Goal: Task Accomplishment & Management: Complete application form

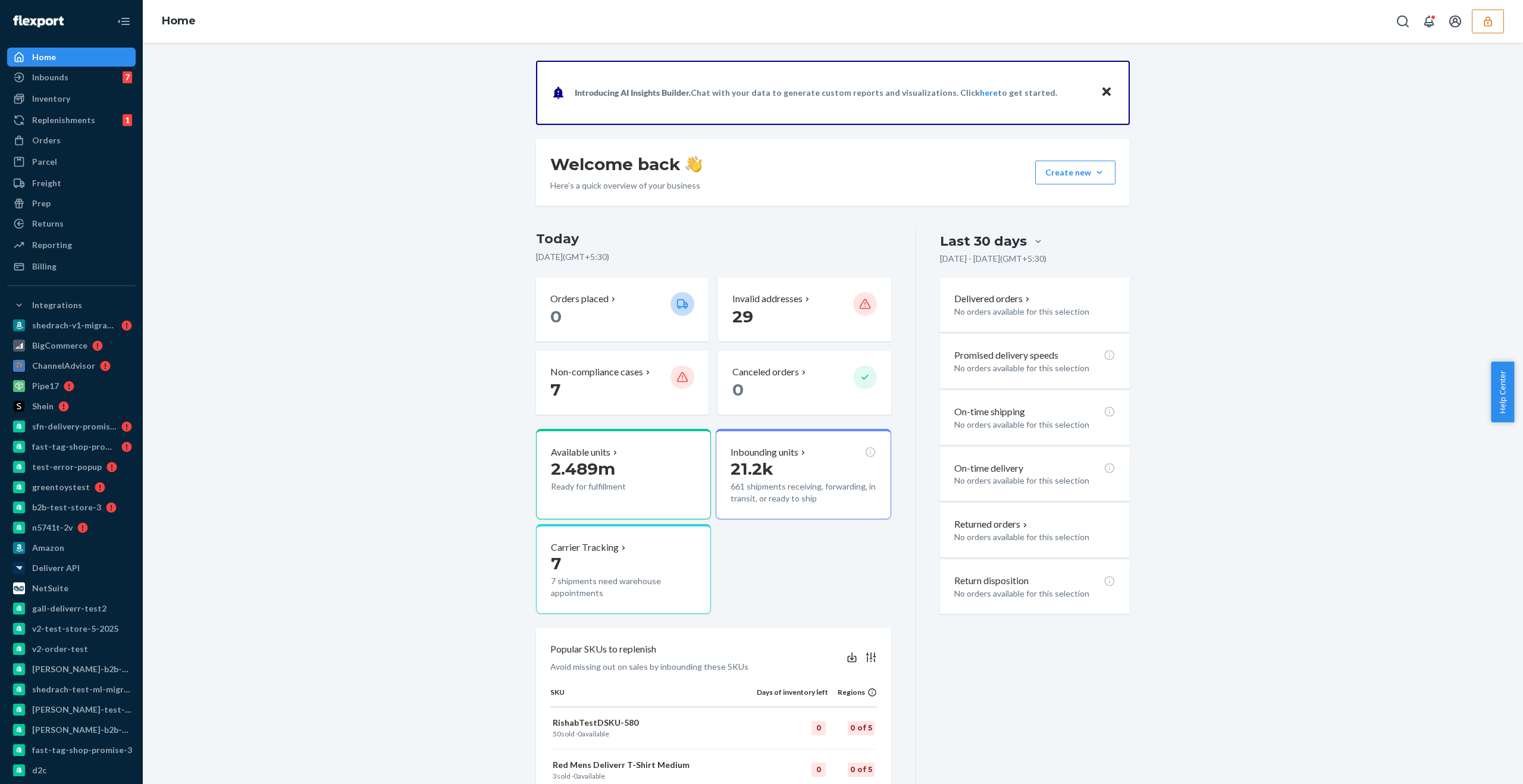
click at [1493, 25] on icon "button" at bounding box center [1488, 21] width 12 height 12
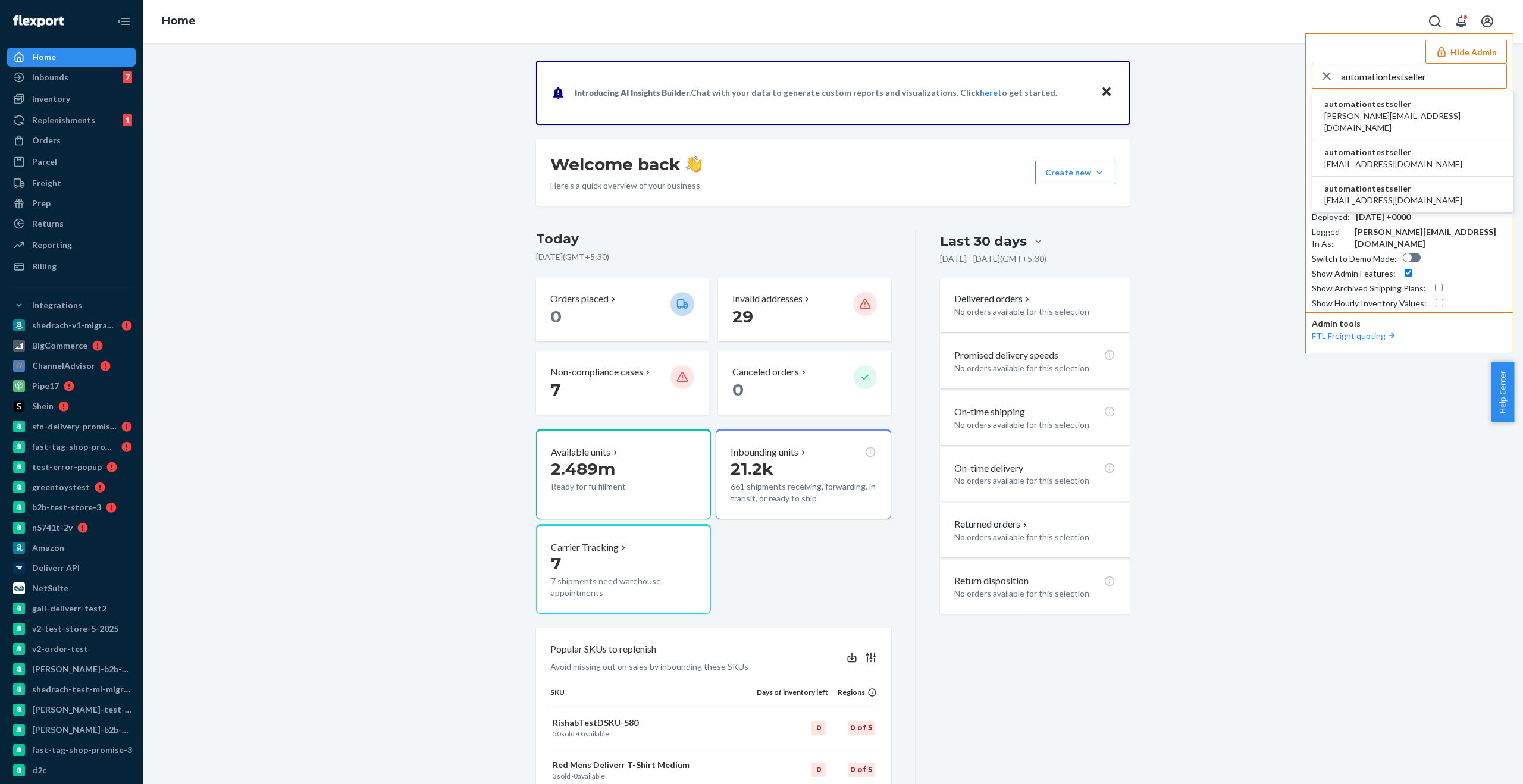
type input "automationtestseller"
click at [1364, 146] on span "automationtestseller" at bounding box center [1393, 152] width 138 height 12
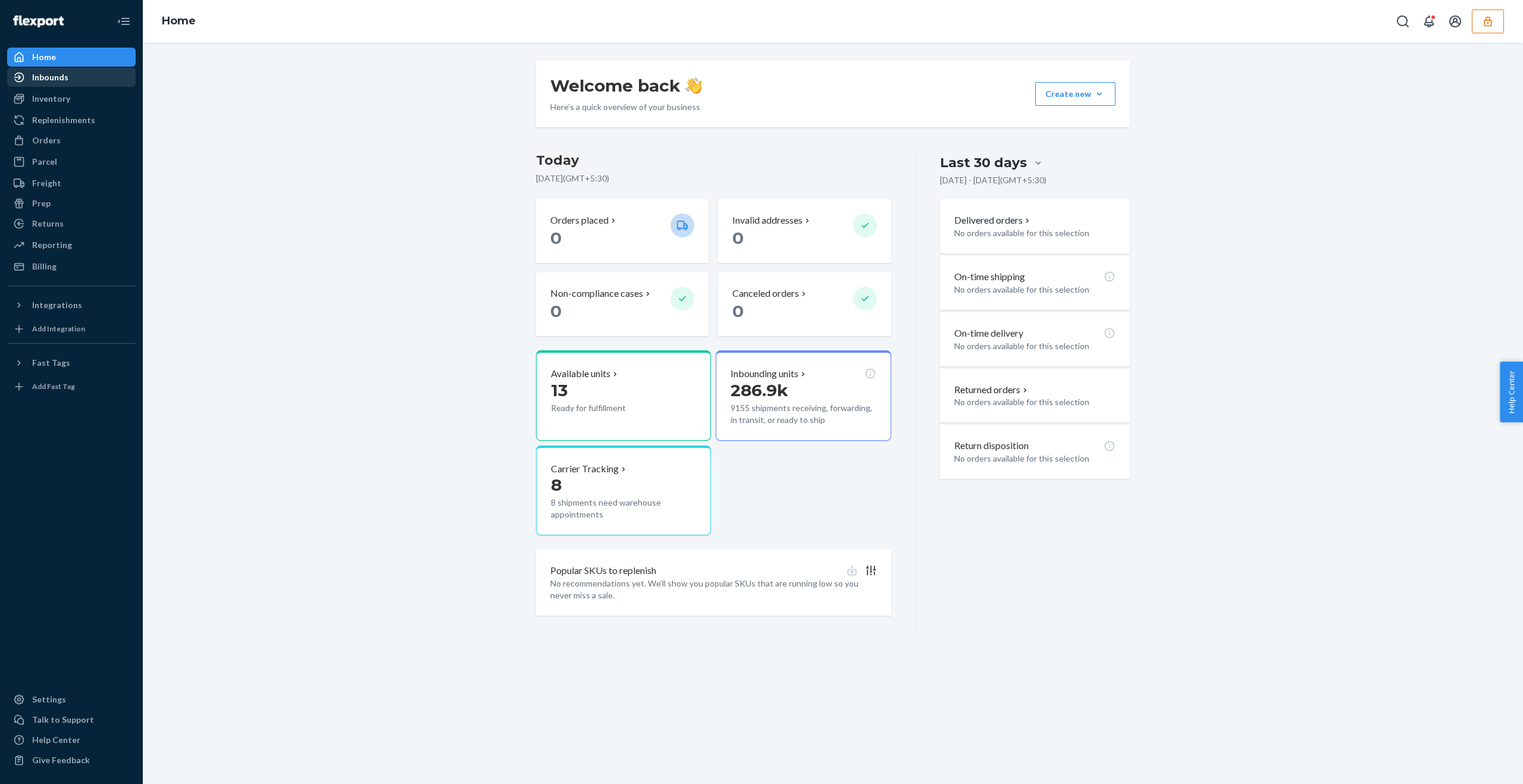
click at [47, 76] on div "Inbounds" at bounding box center [50, 77] width 37 height 12
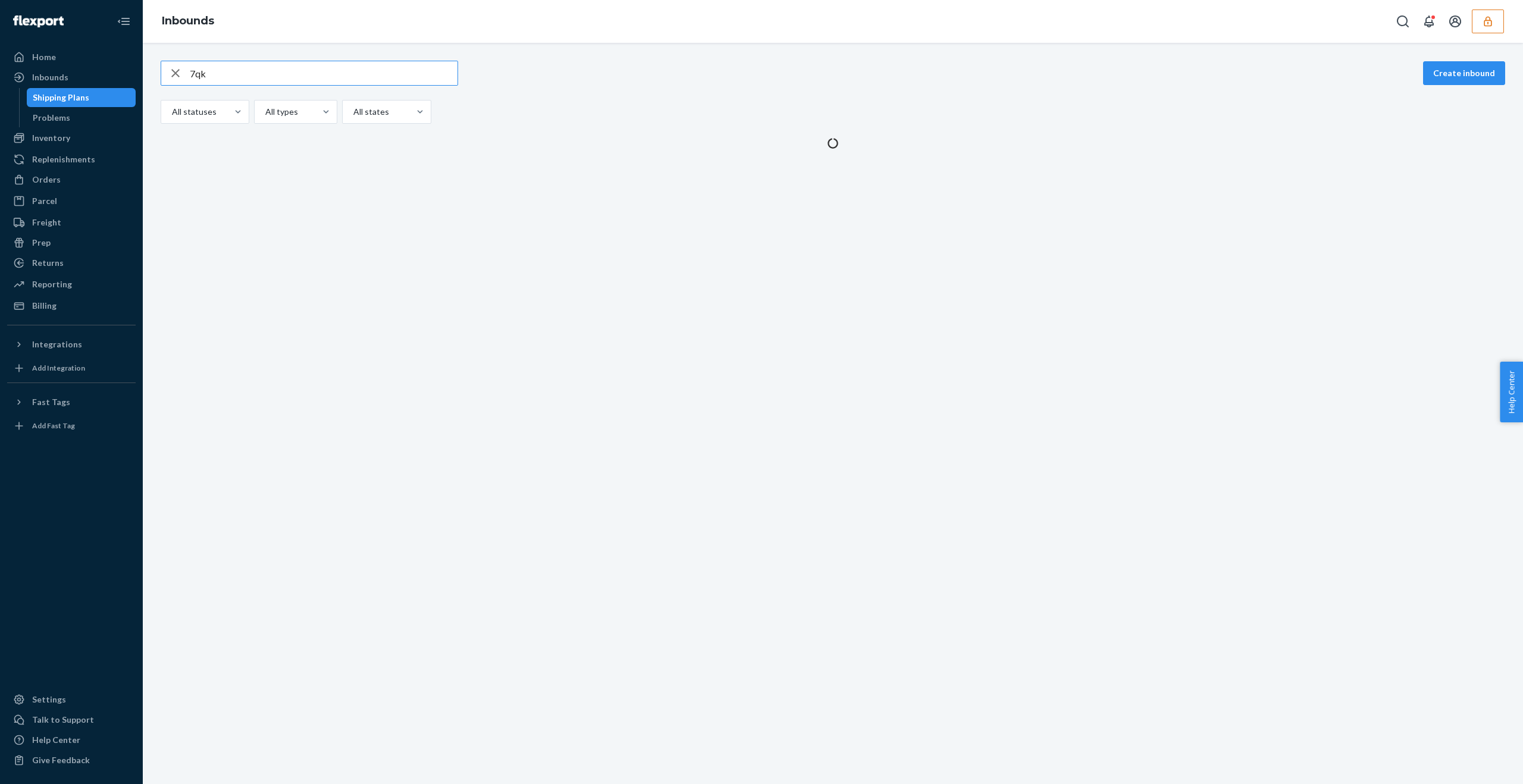
type input "7qkv"
type input "7qkvy"
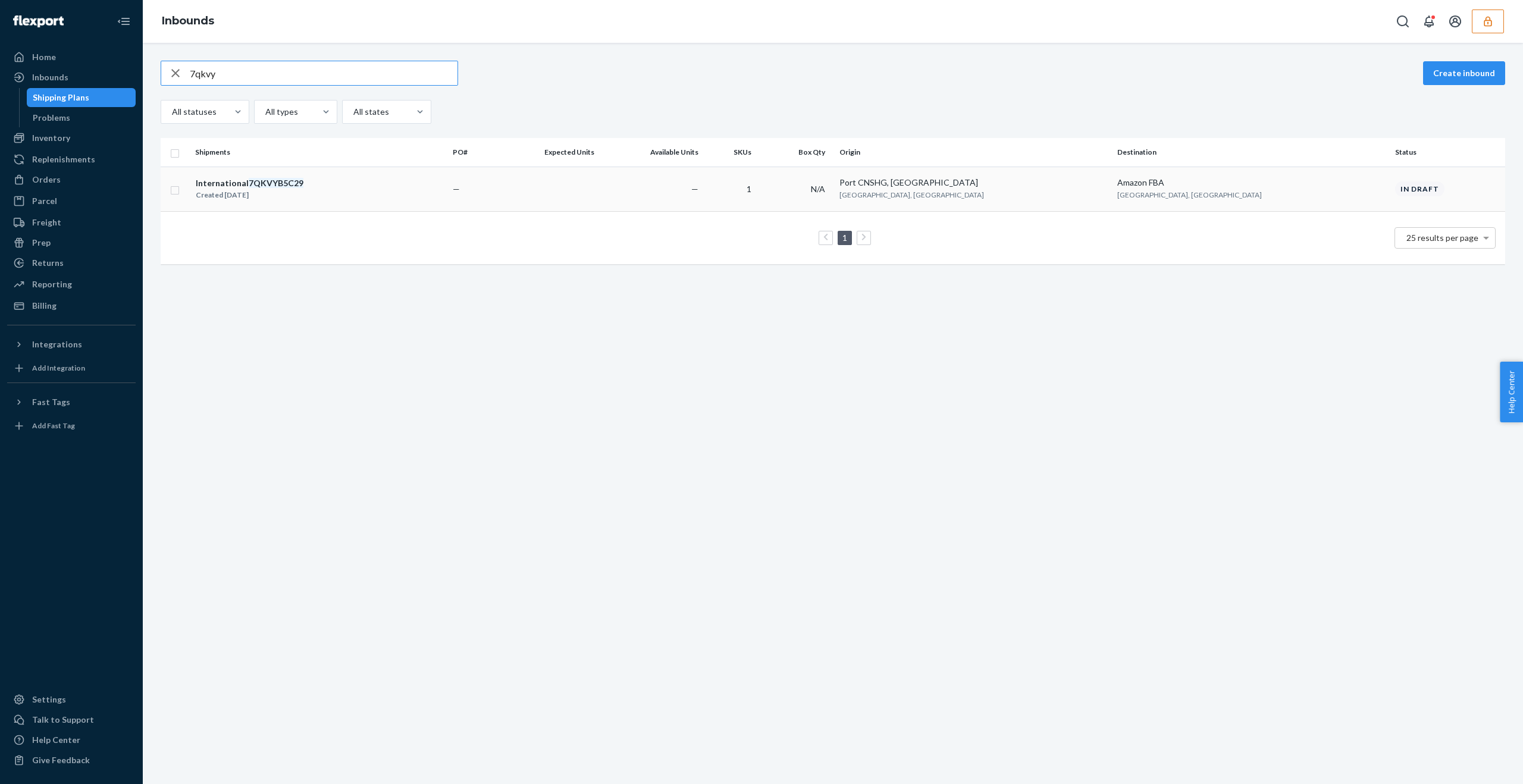
click at [334, 189] on div "International 7QKVYB5C29 Created [DATE]" at bounding box center [319, 189] width 248 height 25
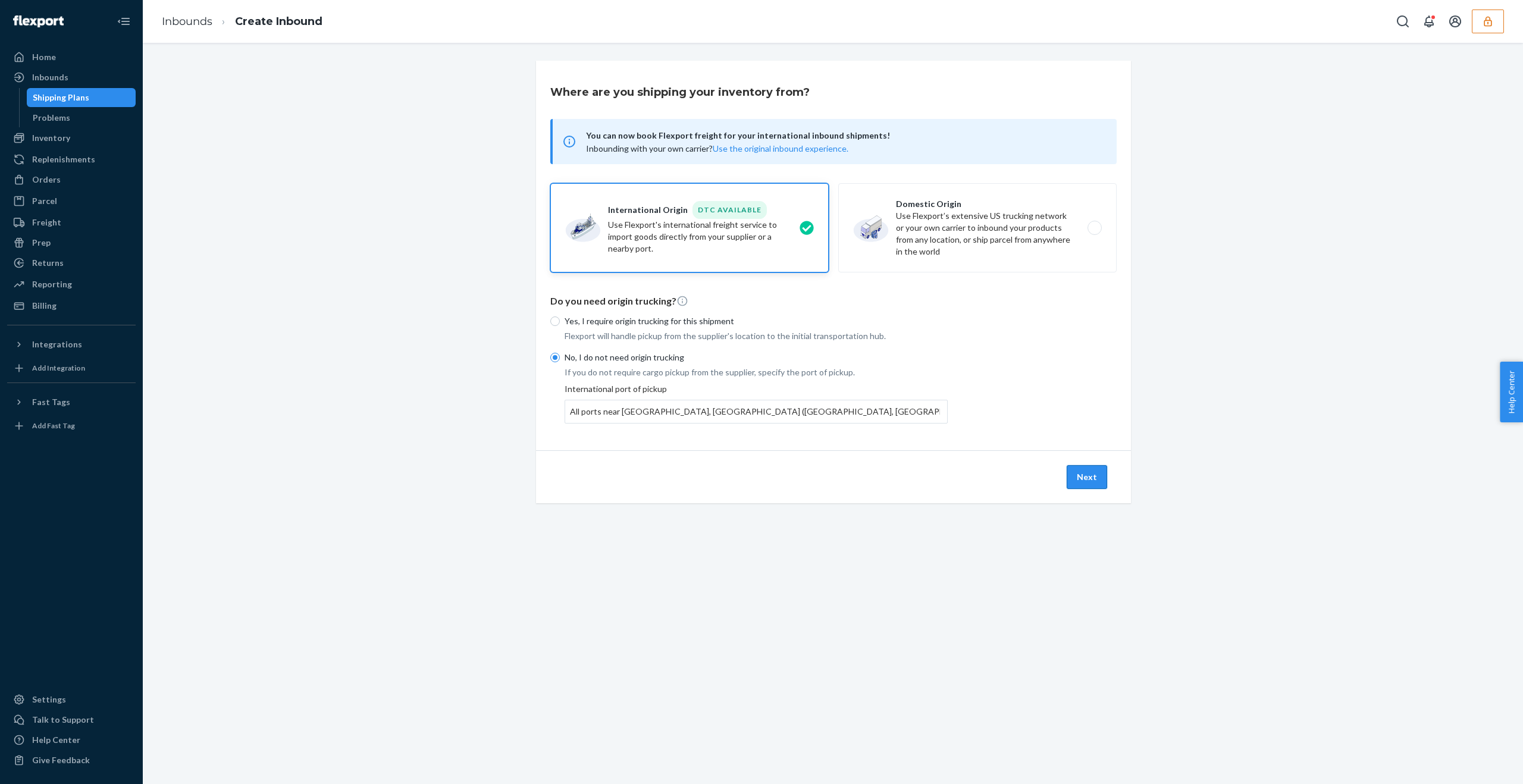
click at [1086, 482] on button "Next" at bounding box center [1087, 477] width 41 height 24
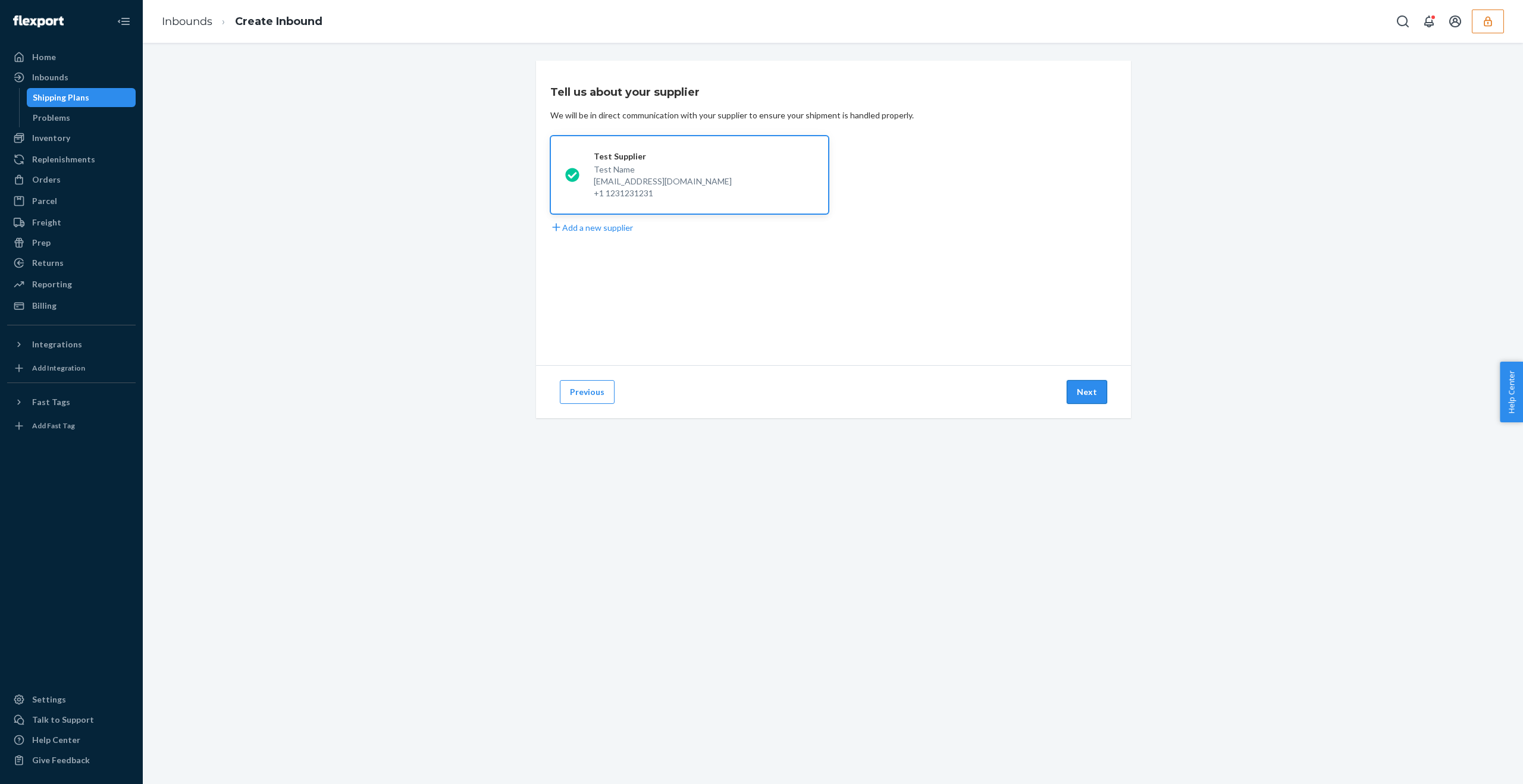
click at [1077, 394] on button "Next" at bounding box center [1087, 392] width 41 height 24
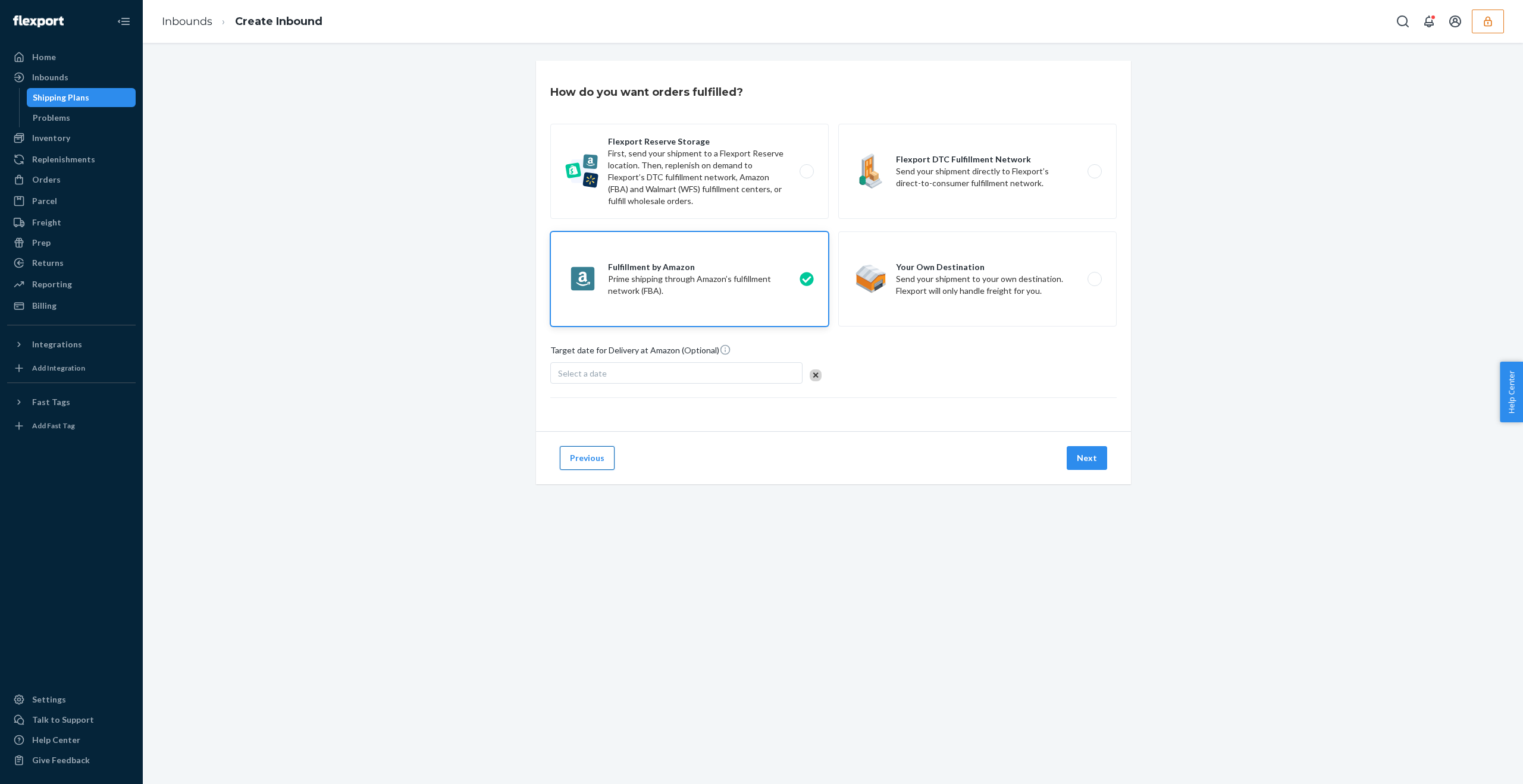
click at [582, 459] on button "Previous" at bounding box center [586, 457] width 54 height 24
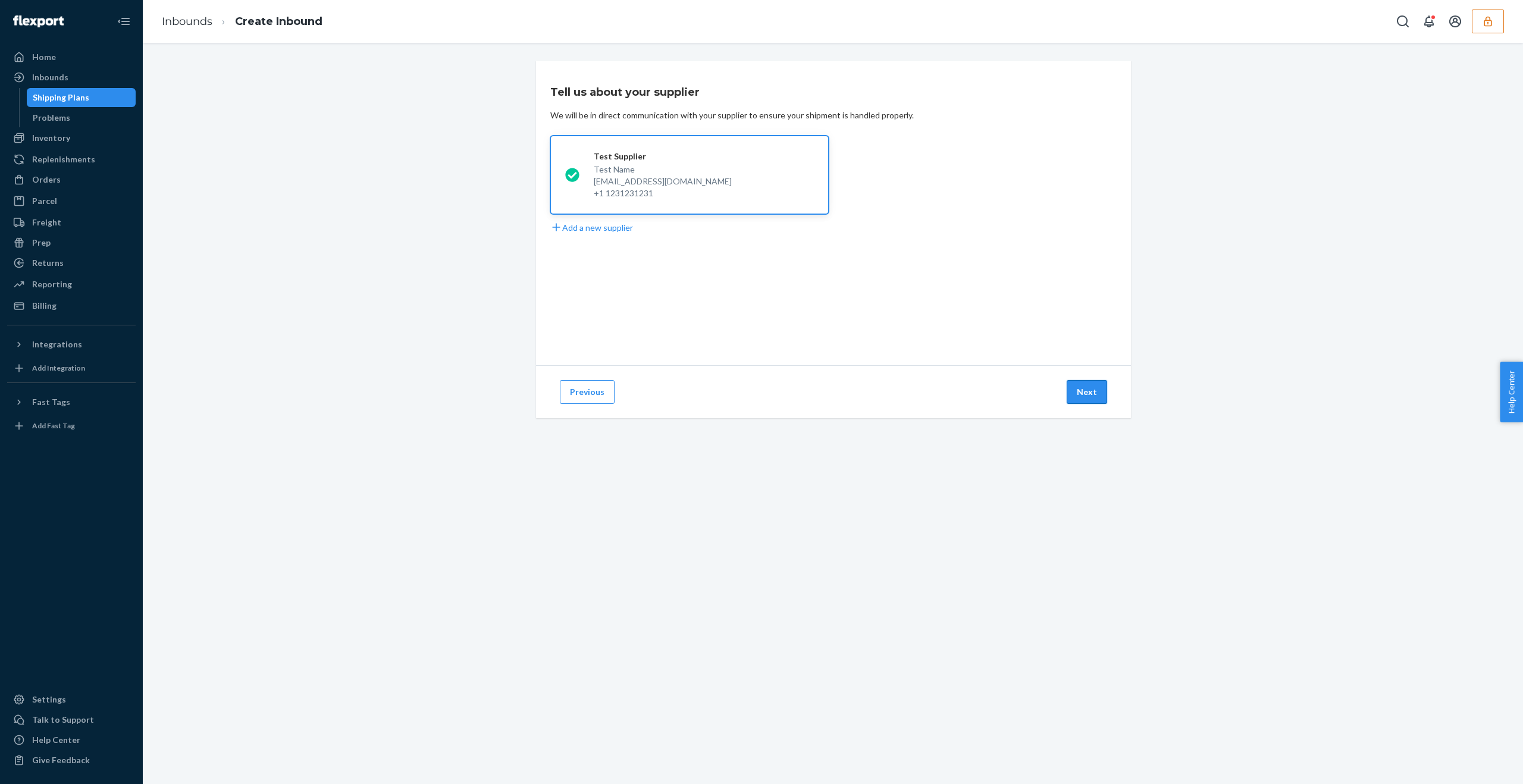
click at [1083, 391] on button "Next" at bounding box center [1087, 392] width 41 height 24
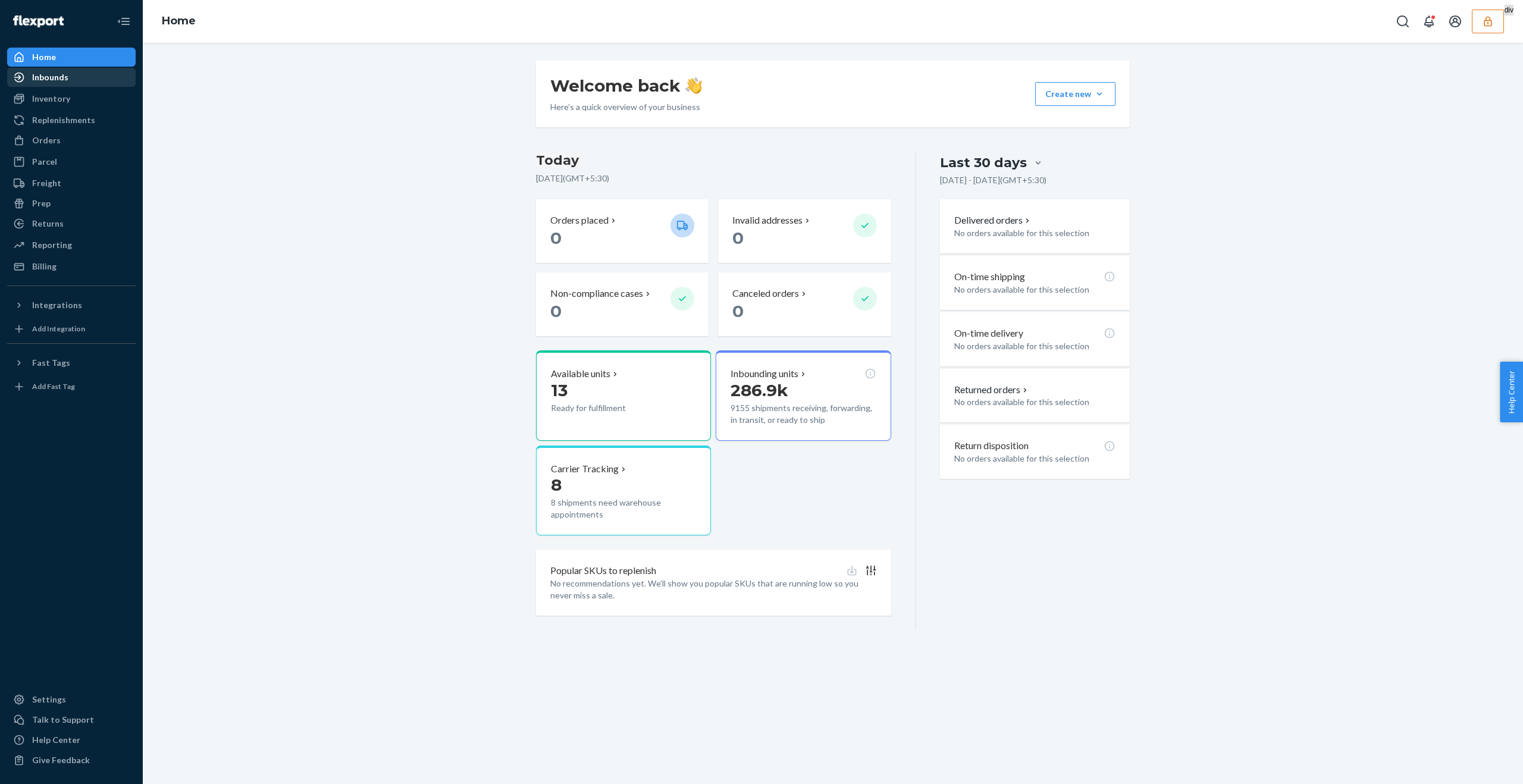
click at [54, 85] on div "Inbounds" at bounding box center [71, 77] width 126 height 17
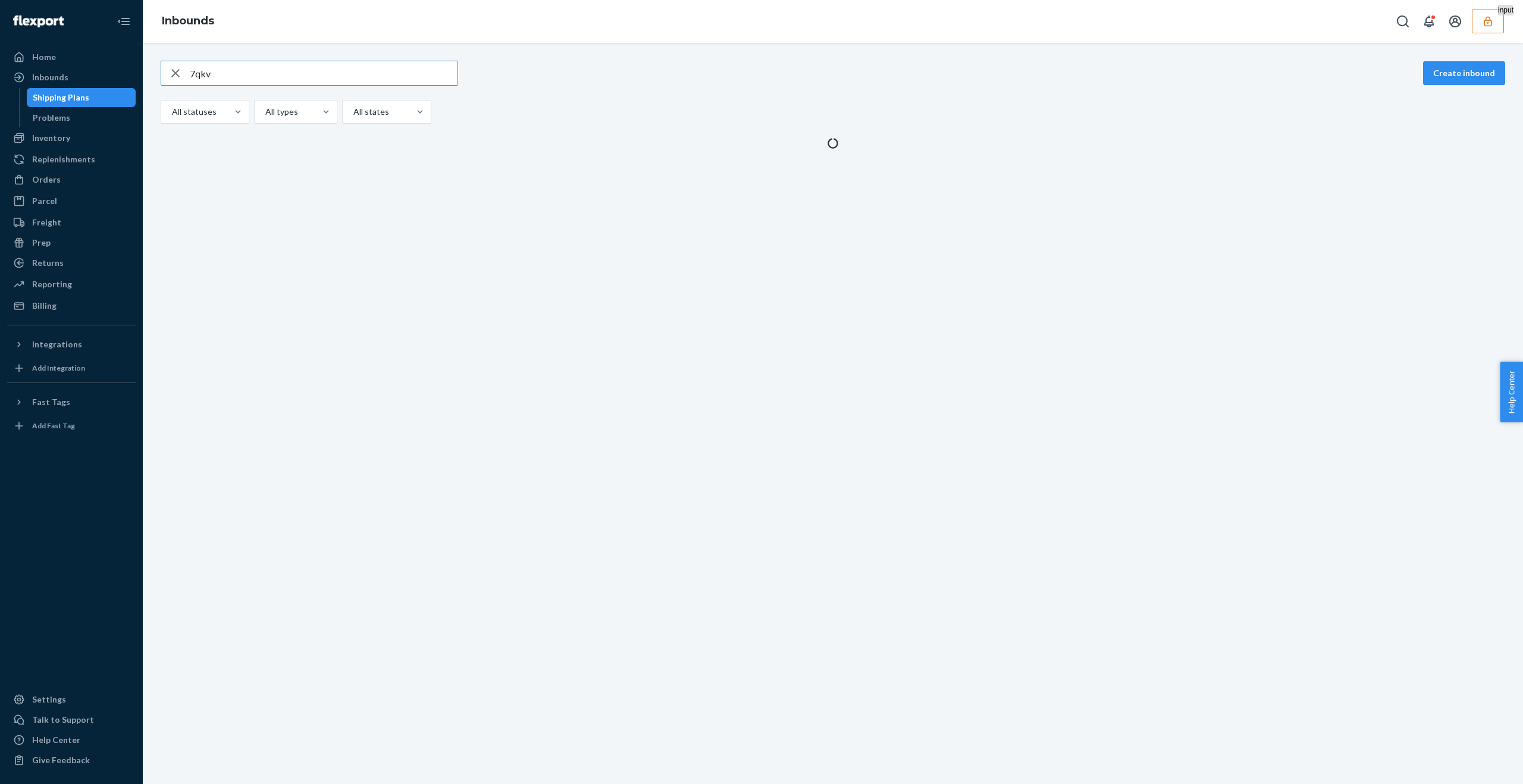
type input "7qkvy"
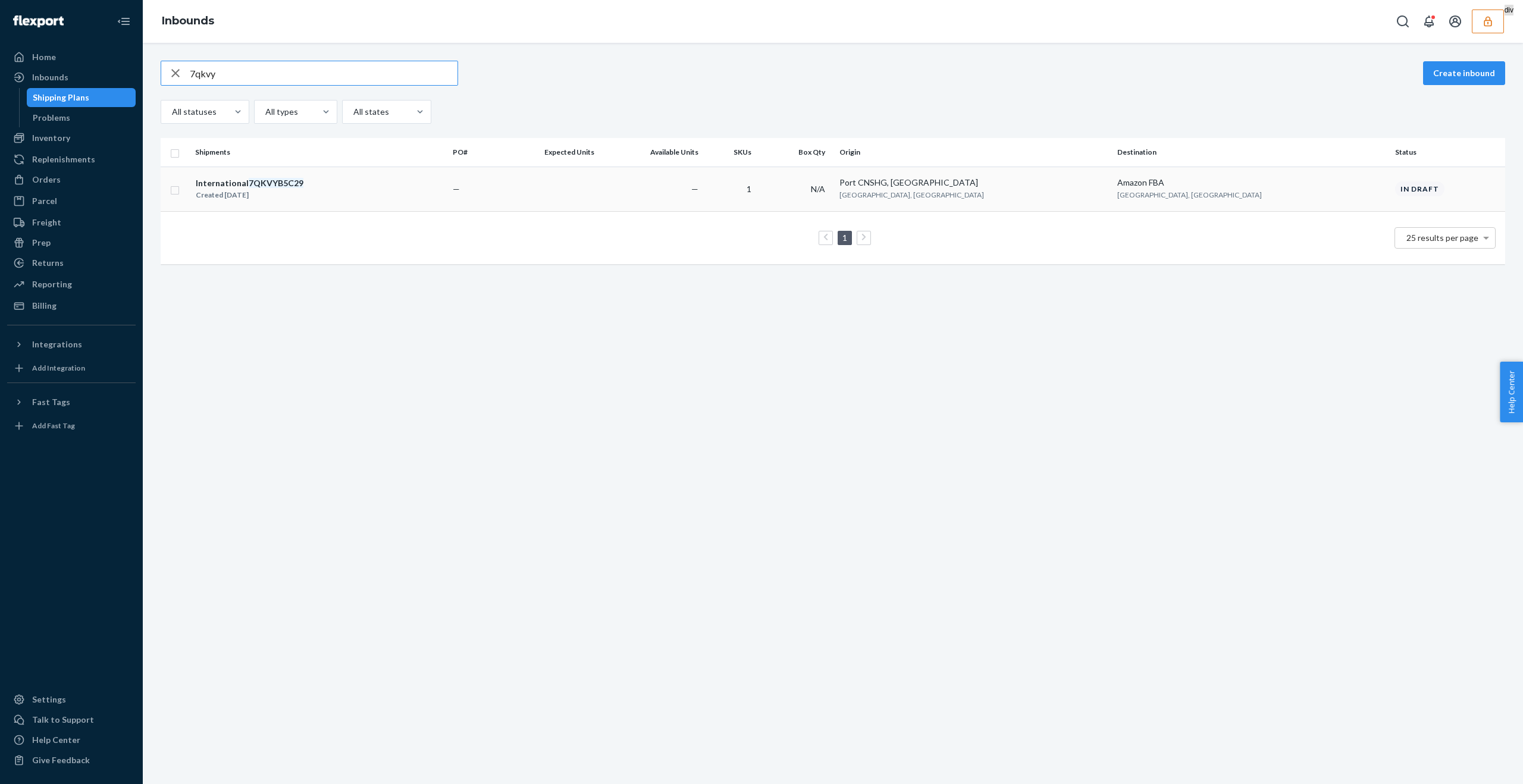
click at [336, 189] on div "International 7QKVYB5C29 Created [DATE]" at bounding box center [319, 189] width 248 height 25
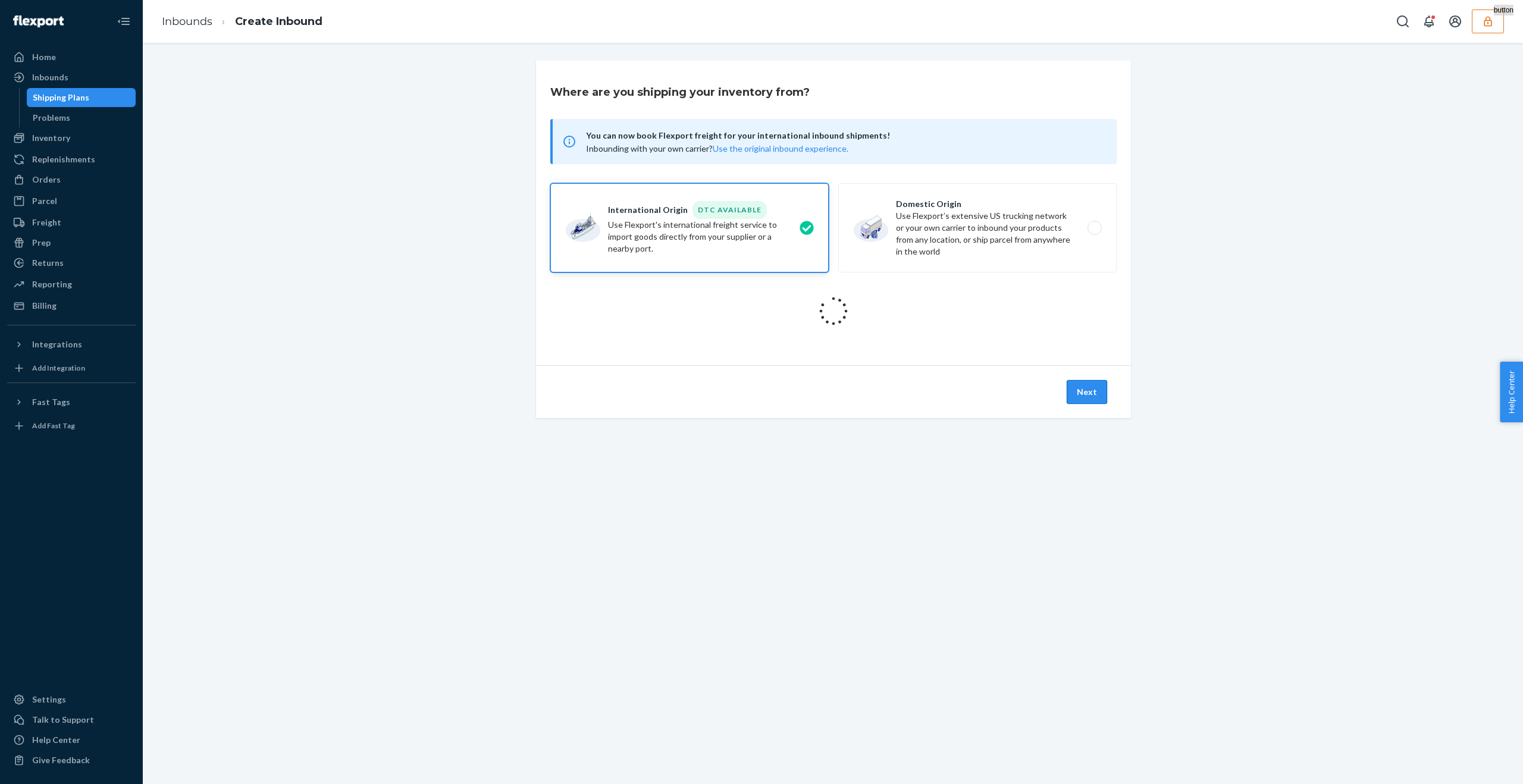
click at [1082, 392] on button "Next" at bounding box center [1087, 392] width 41 height 24
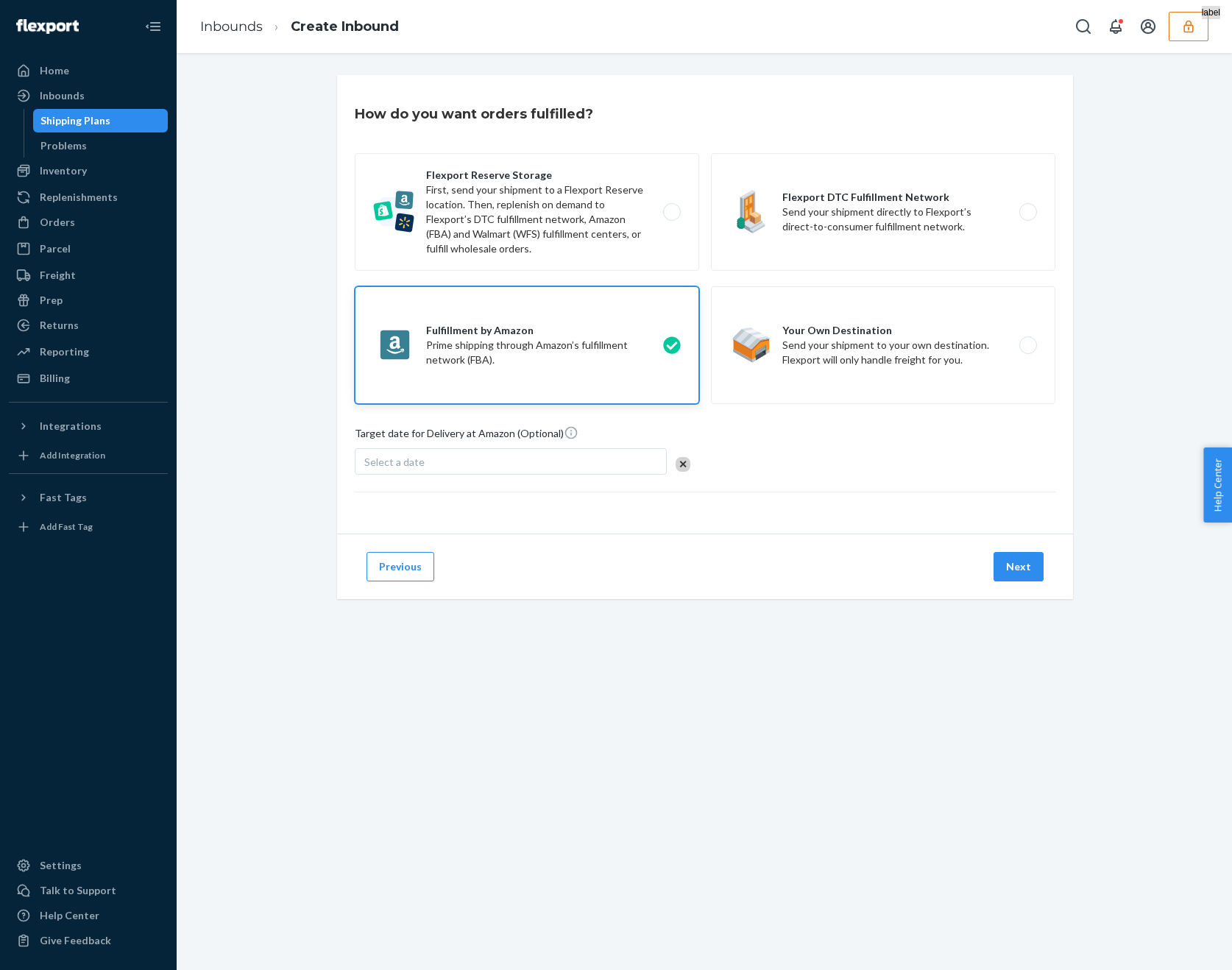
click at [648, 354] on label "Fulfillment by Amazon Prime shipping through Amazon’s fulfillment network (FBA)." at bounding box center [527, 345] width 344 height 118
click at [671, 350] on input "Fulfillment by Amazon Prime shipping through Amazon’s fulfillment network (FBA)." at bounding box center [675, 345] width 9 height 9
click at [639, 200] on label "Flexport Reserve Storage First, send your shipment to a Flexport Reserve locati…" at bounding box center [527, 212] width 344 height 118
click at [671, 207] on input "Flexport Reserve Storage First, send your shipment to a Flexport Reserve locati…" at bounding box center [675, 211] width 9 height 9
radio input "true"
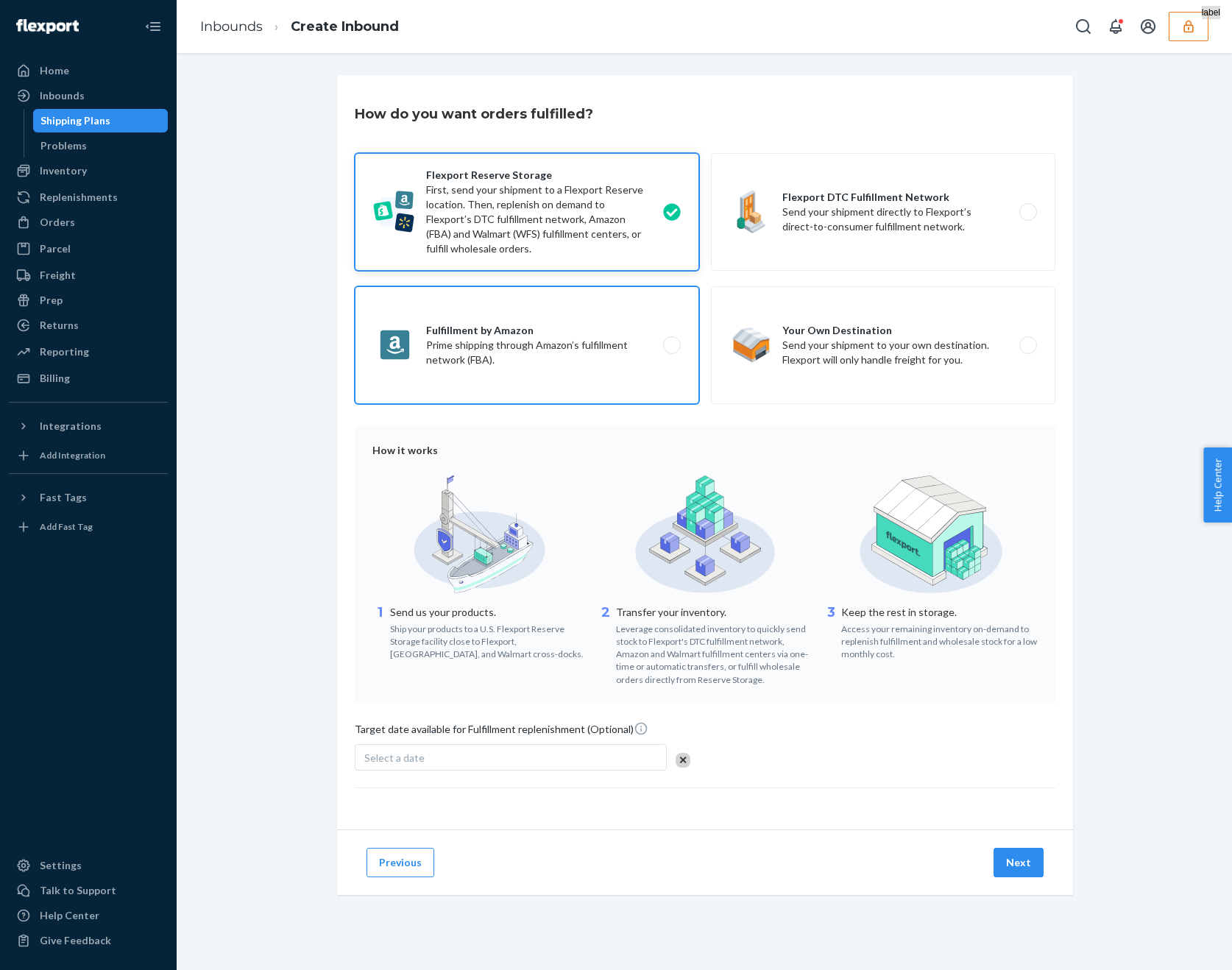
click at [634, 349] on label "Fulfillment by Amazon Prime shipping through Amazon’s fulfillment network (FBA)." at bounding box center [527, 345] width 344 height 118
click at [671, 349] on input "Fulfillment by Amazon Prime shipping through Amazon’s fulfillment network (FBA)." at bounding box center [675, 345] width 9 height 9
radio input "true"
radio input "false"
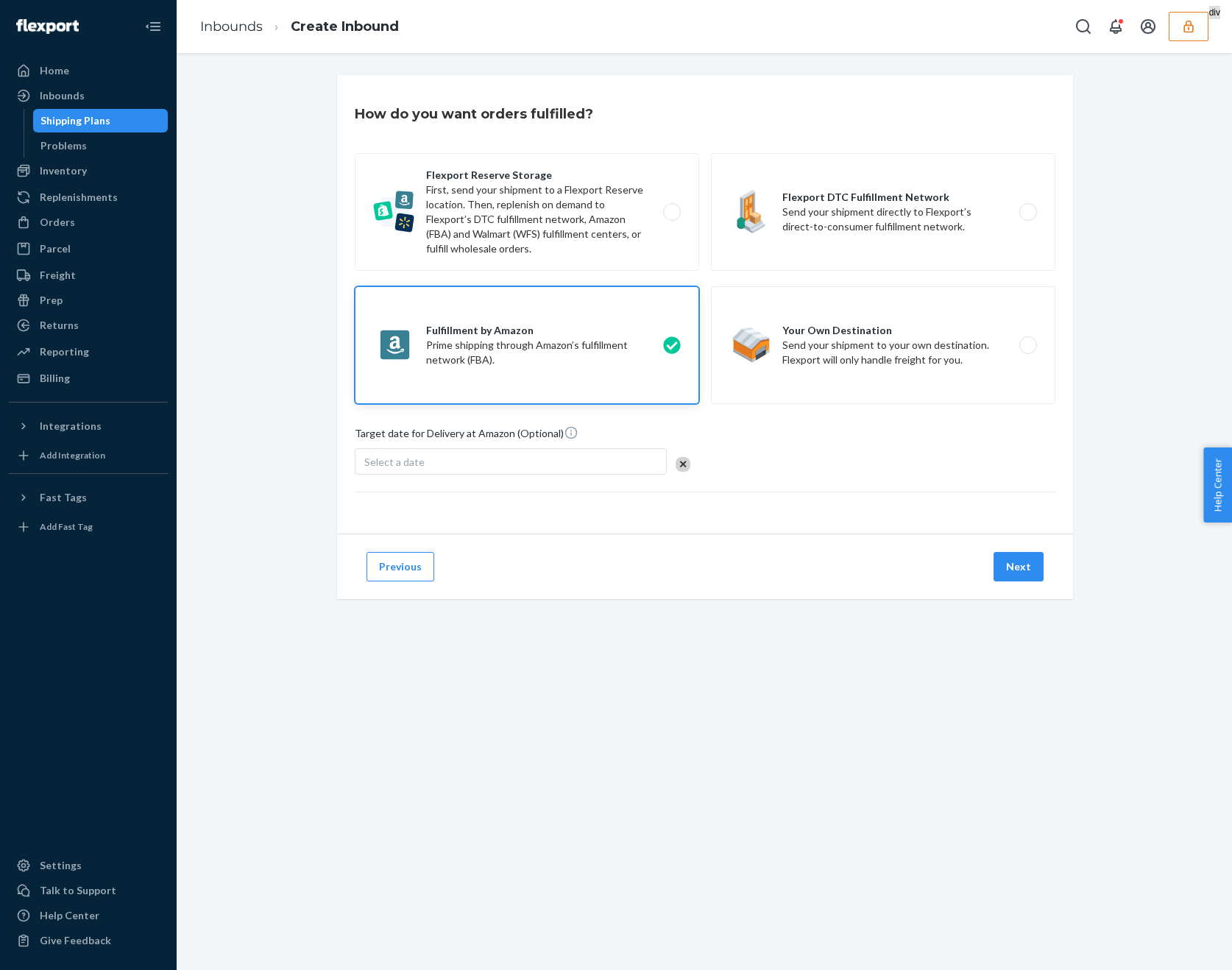
click at [552, 449] on div "Select a date" at bounding box center [511, 461] width 312 height 26
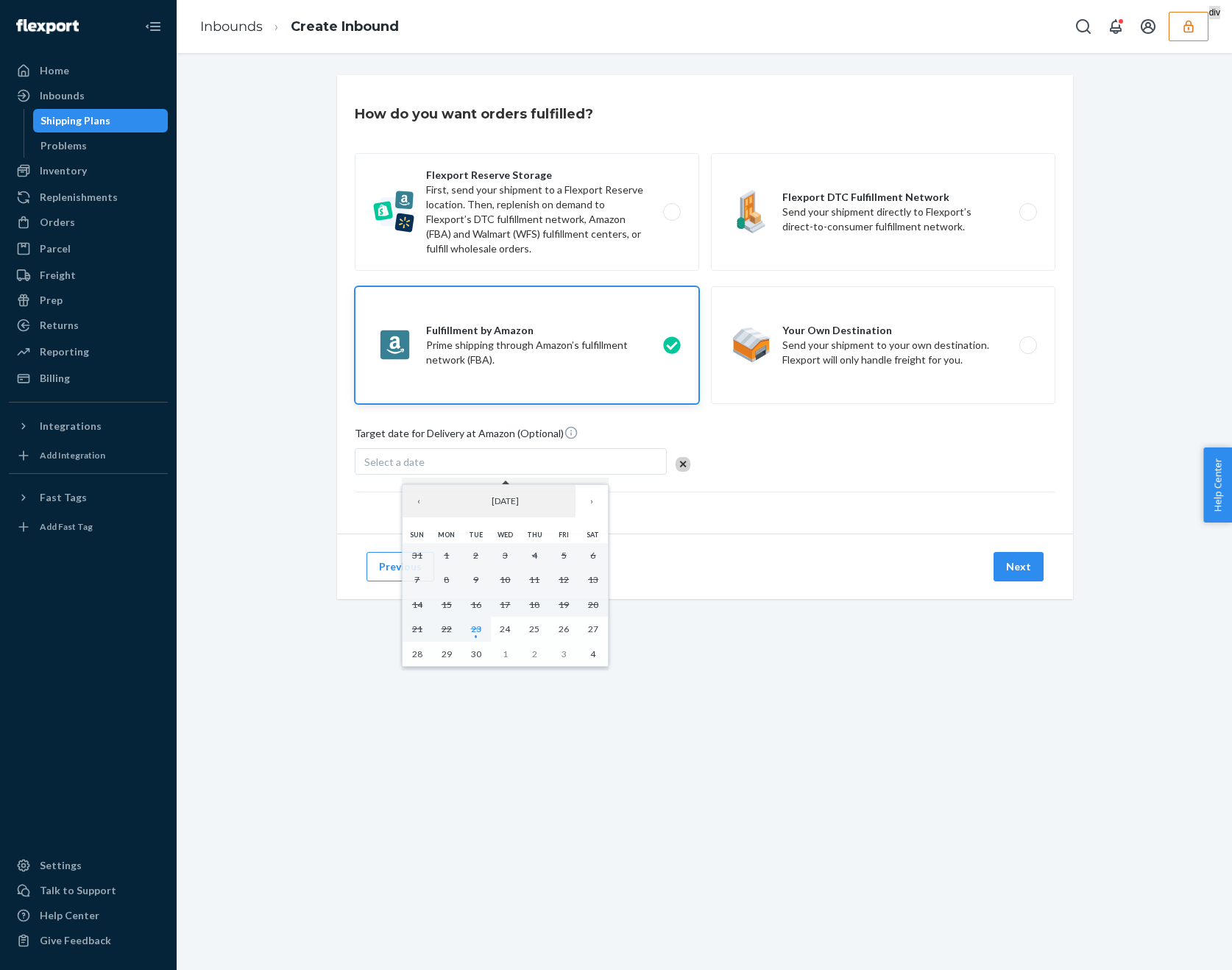
click at [552, 449] on div "Select a date" at bounding box center [511, 461] width 312 height 26
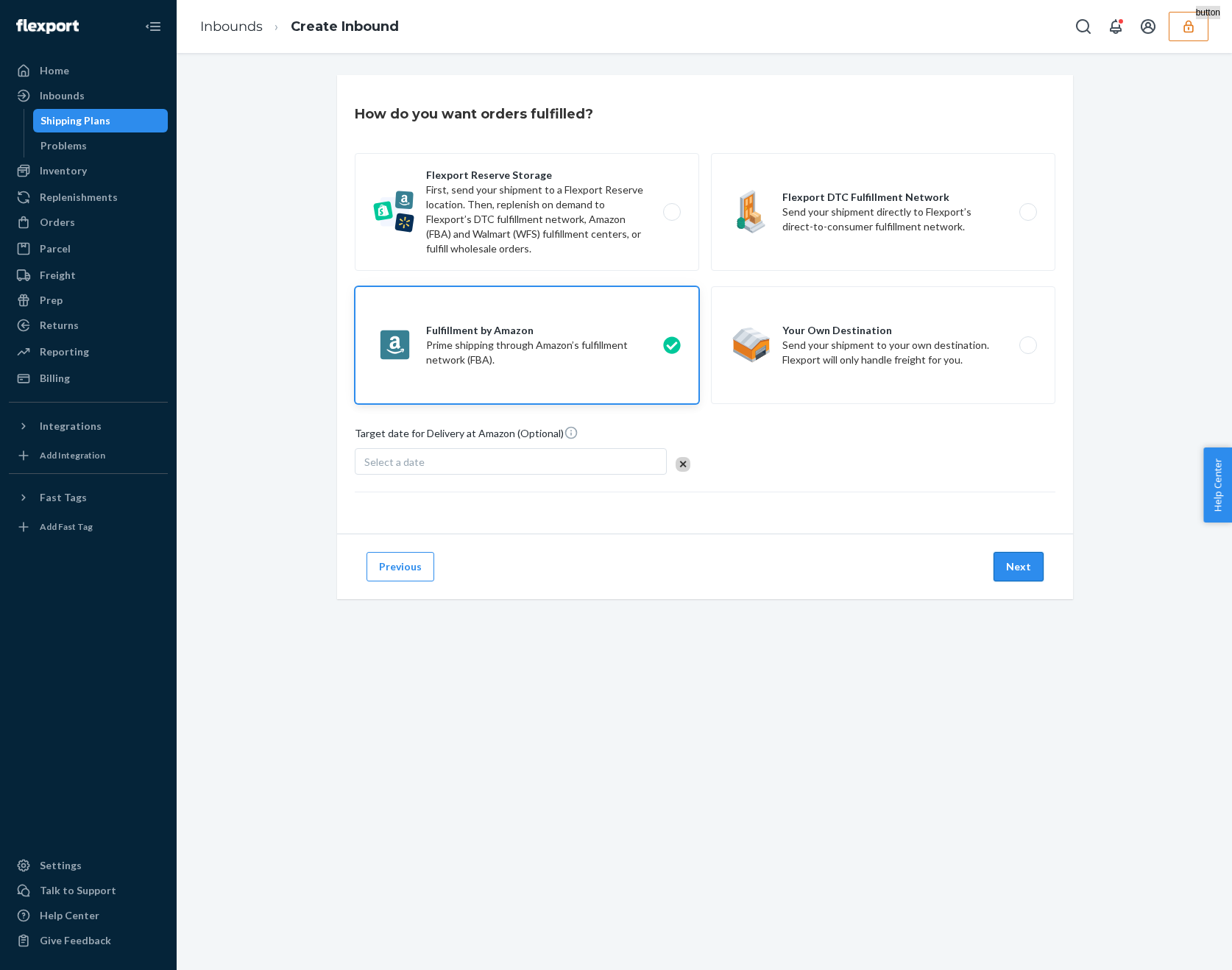
click at [1007, 567] on button "Next" at bounding box center [1018, 566] width 50 height 30
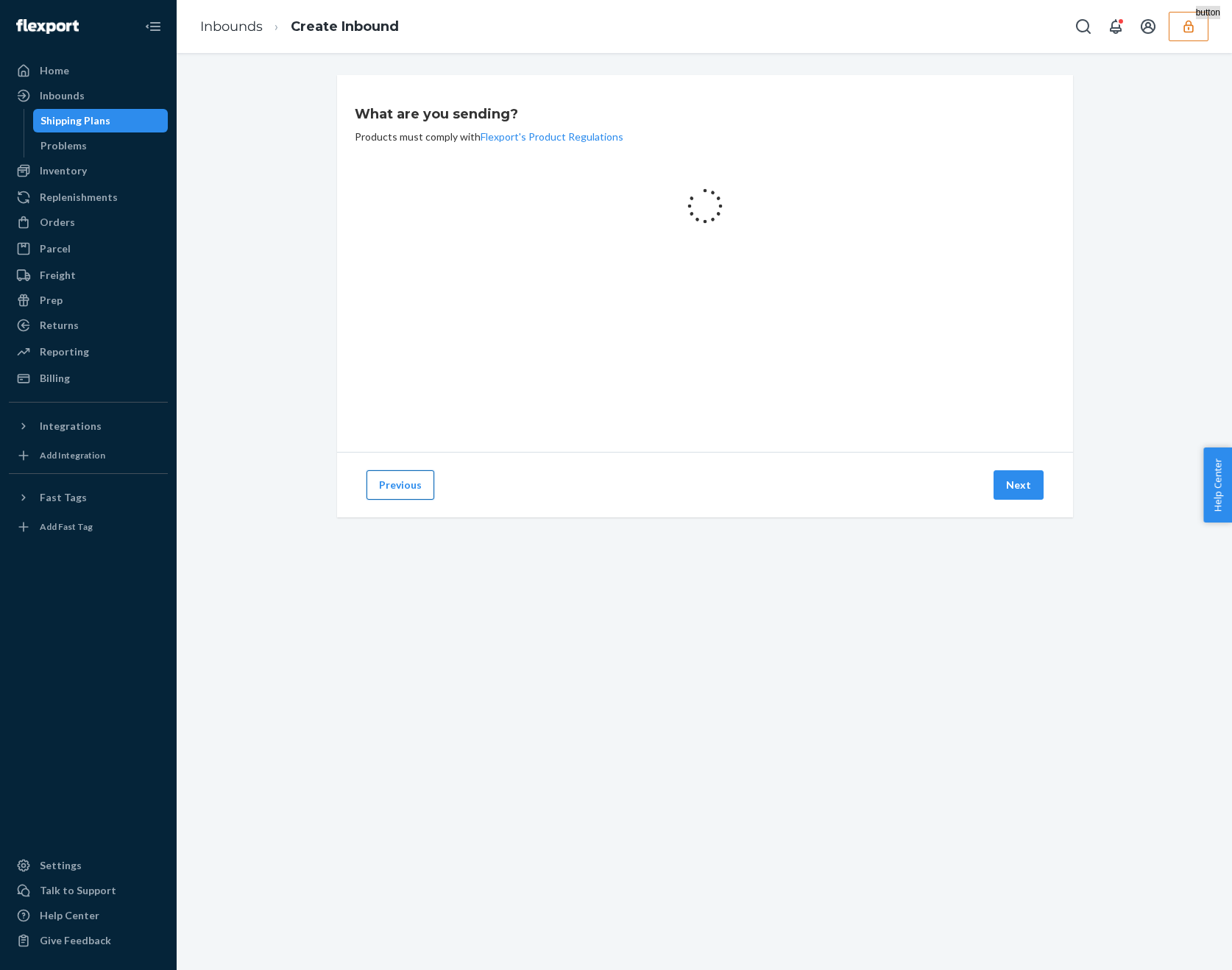
click at [398, 489] on button "Previous" at bounding box center [400, 485] width 67 height 30
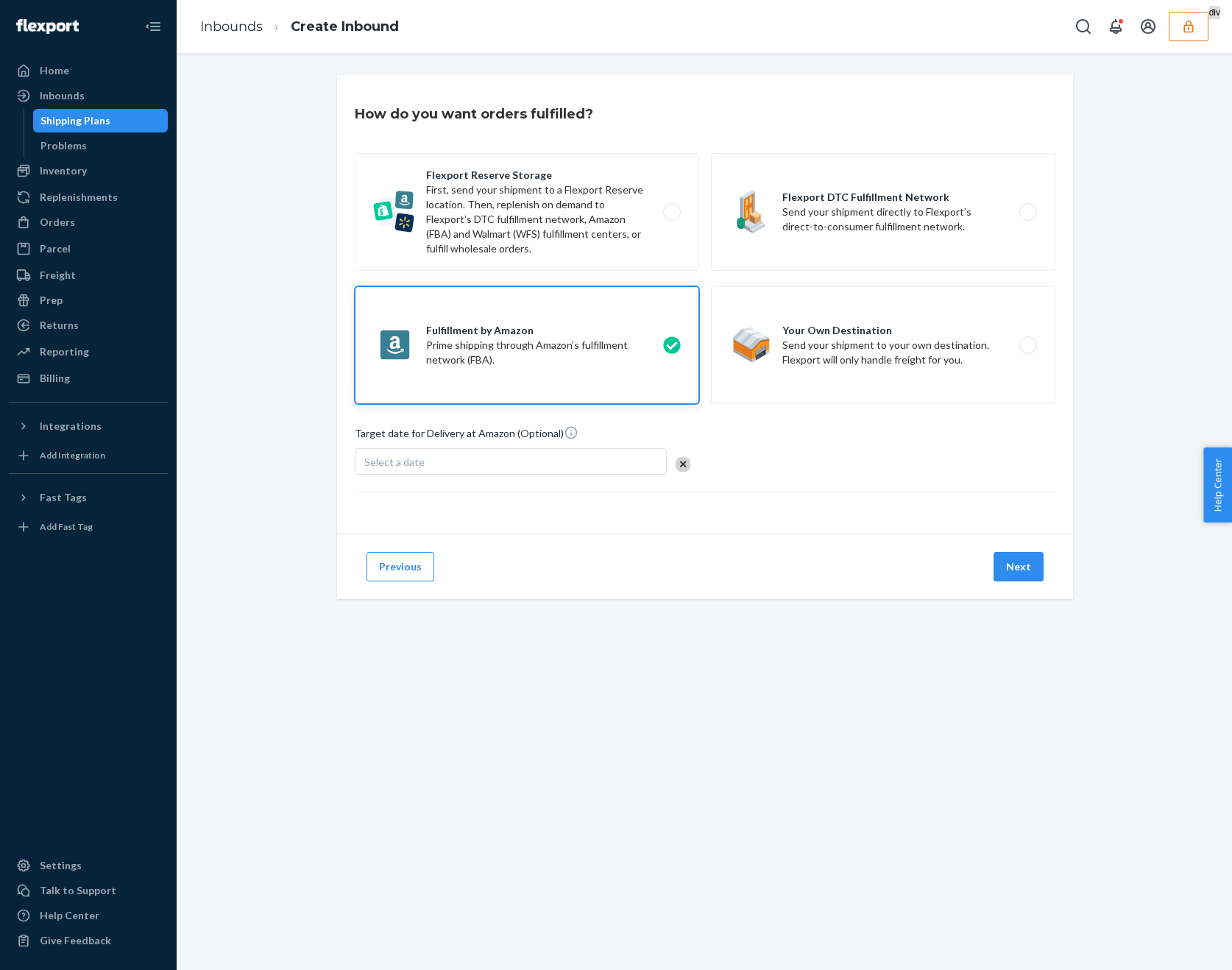
click at [547, 454] on div "Select a date" at bounding box center [511, 461] width 312 height 26
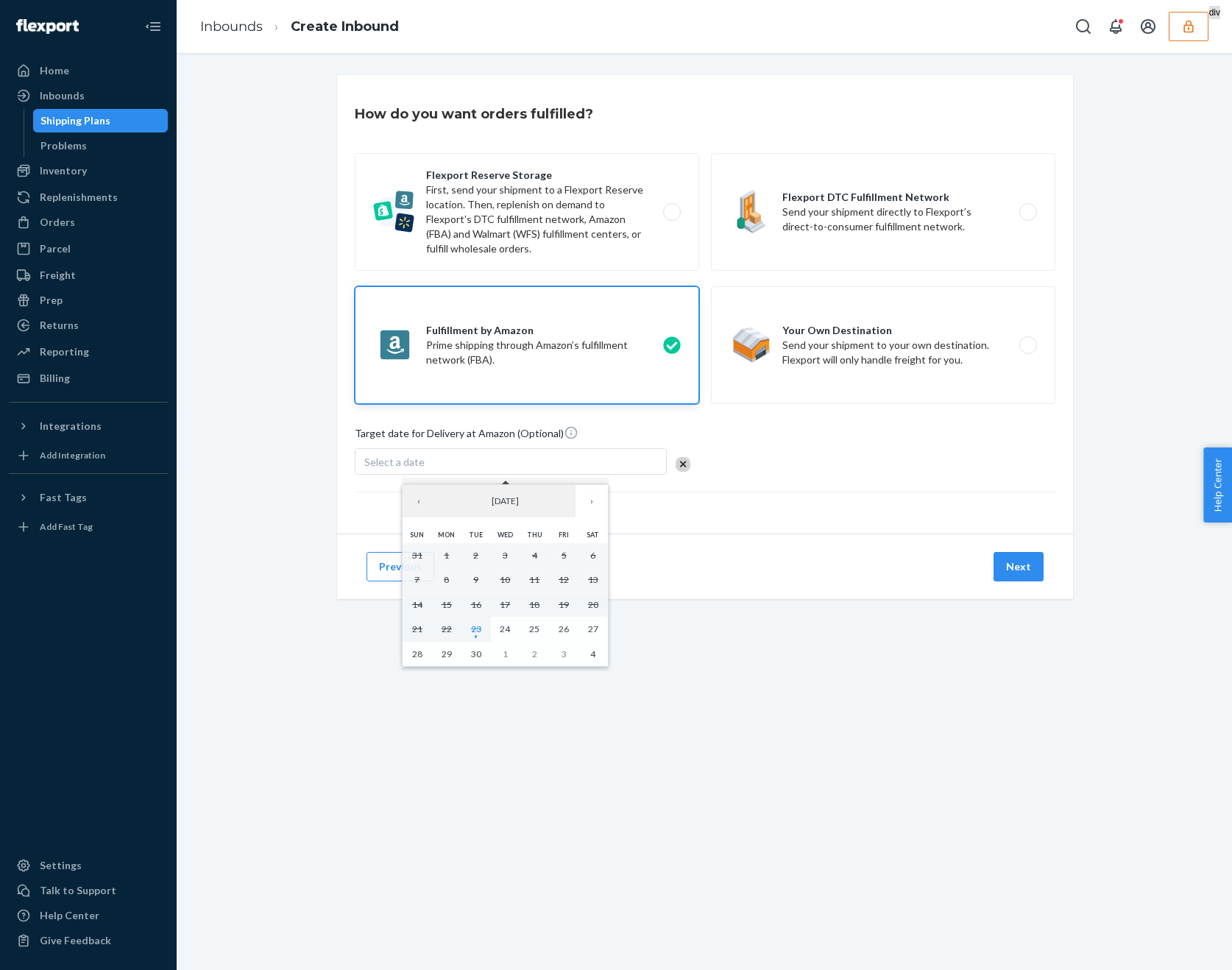
click at [778, 437] on div "Target date for Delivery at Amazon (Optional) Select a date" at bounding box center [705, 453] width 701 height 55
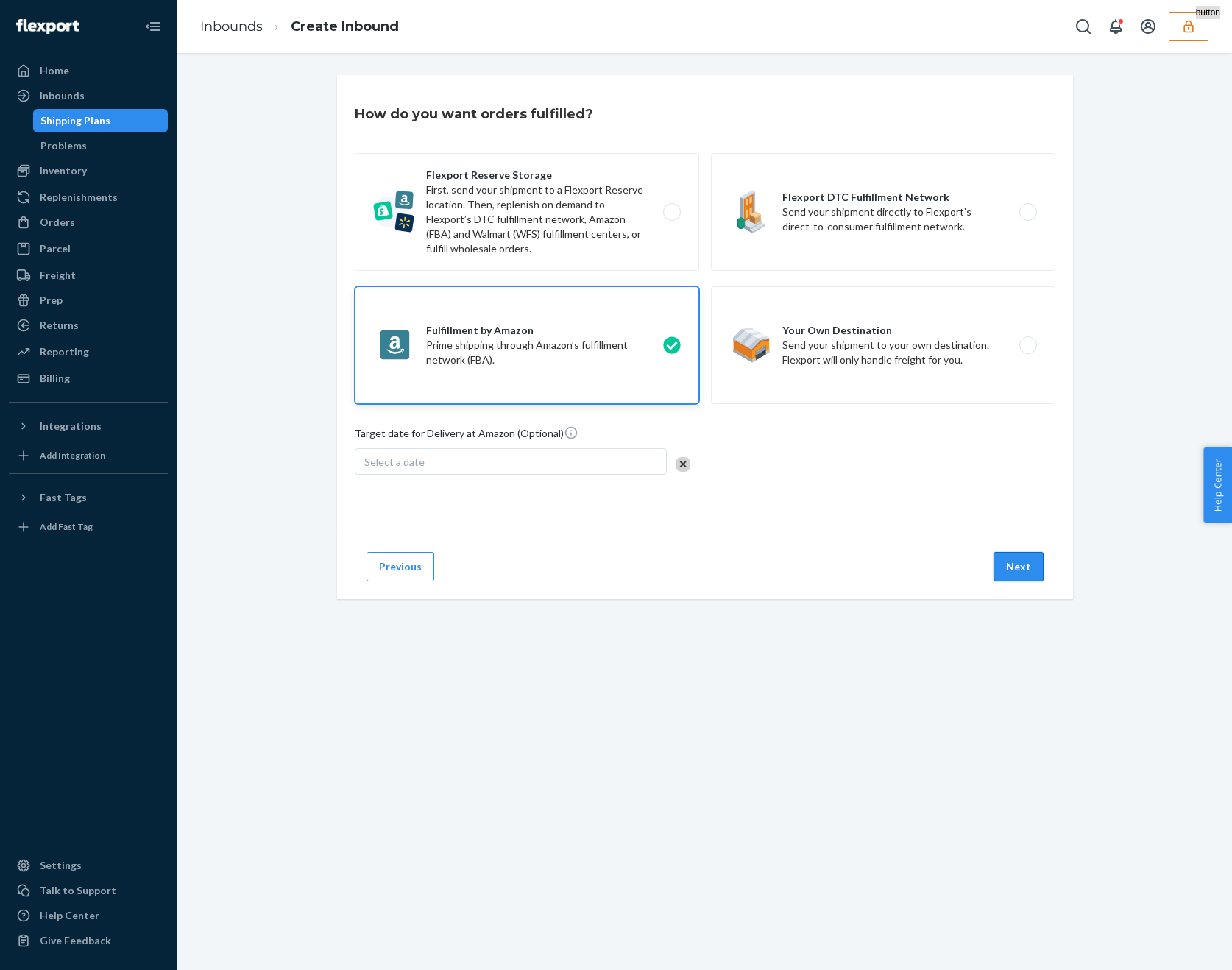
click at [1013, 574] on button "Next" at bounding box center [1018, 566] width 50 height 30
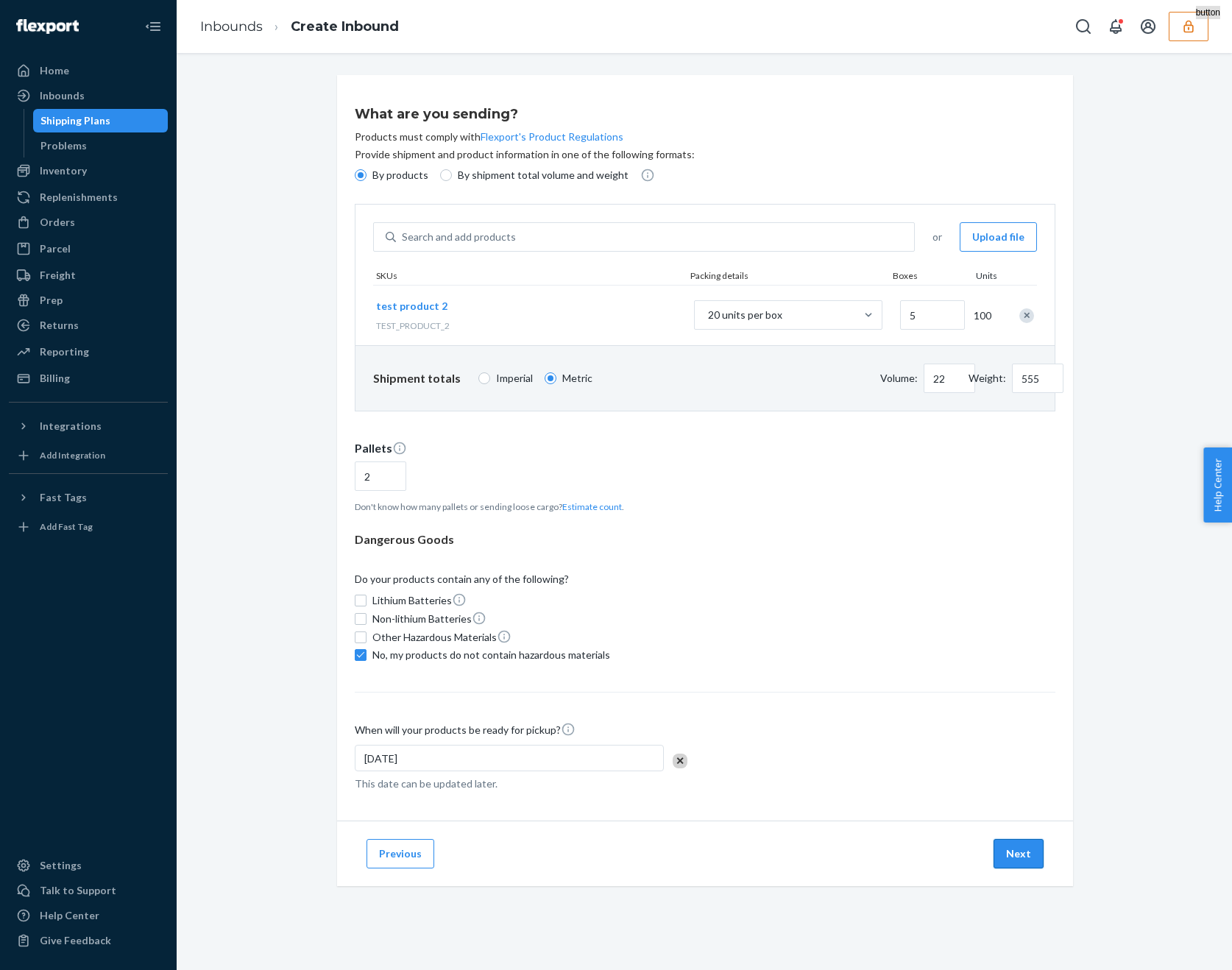
click at [1004, 843] on button "Next" at bounding box center [1018, 853] width 50 height 30
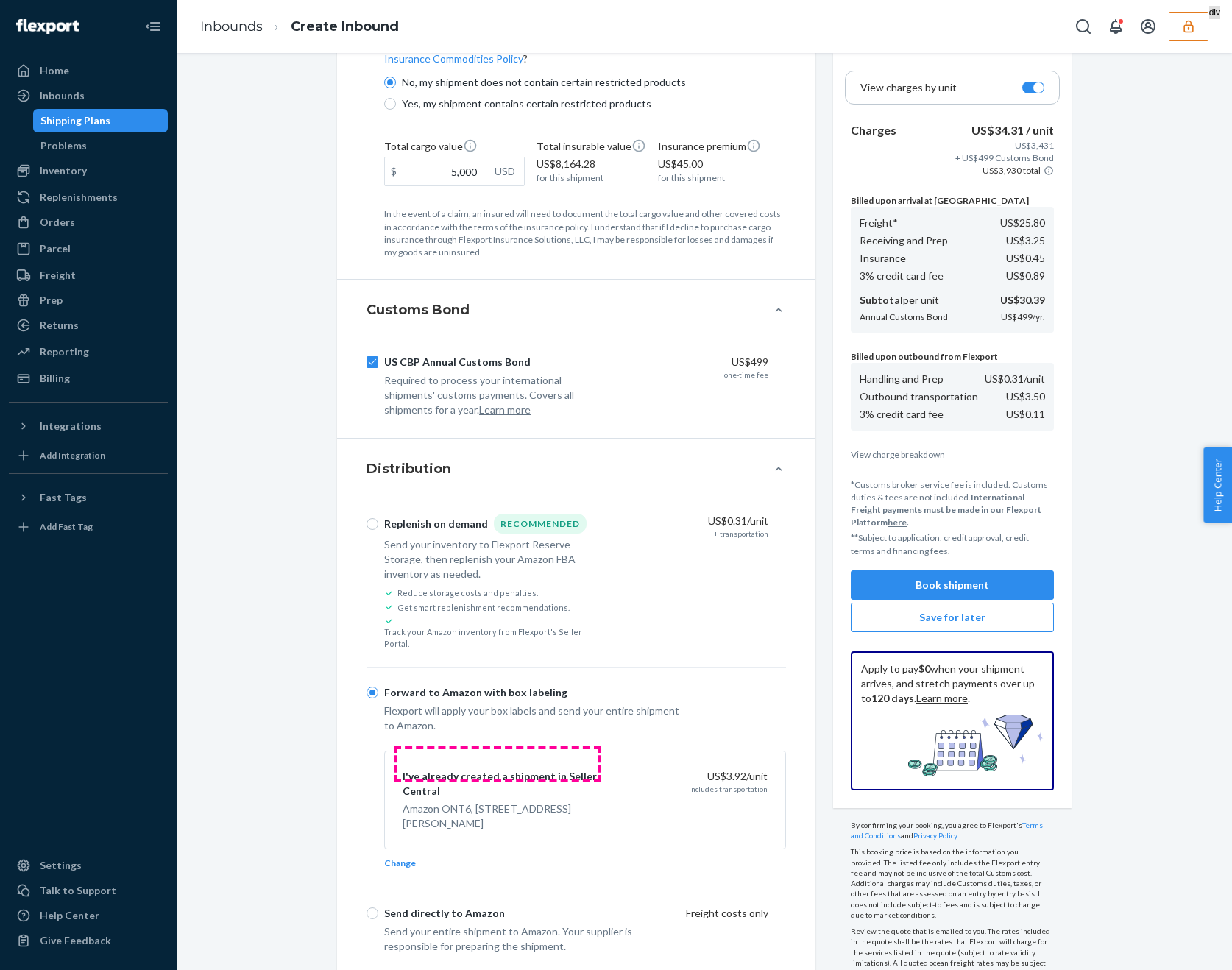
scroll to position [644, 0]
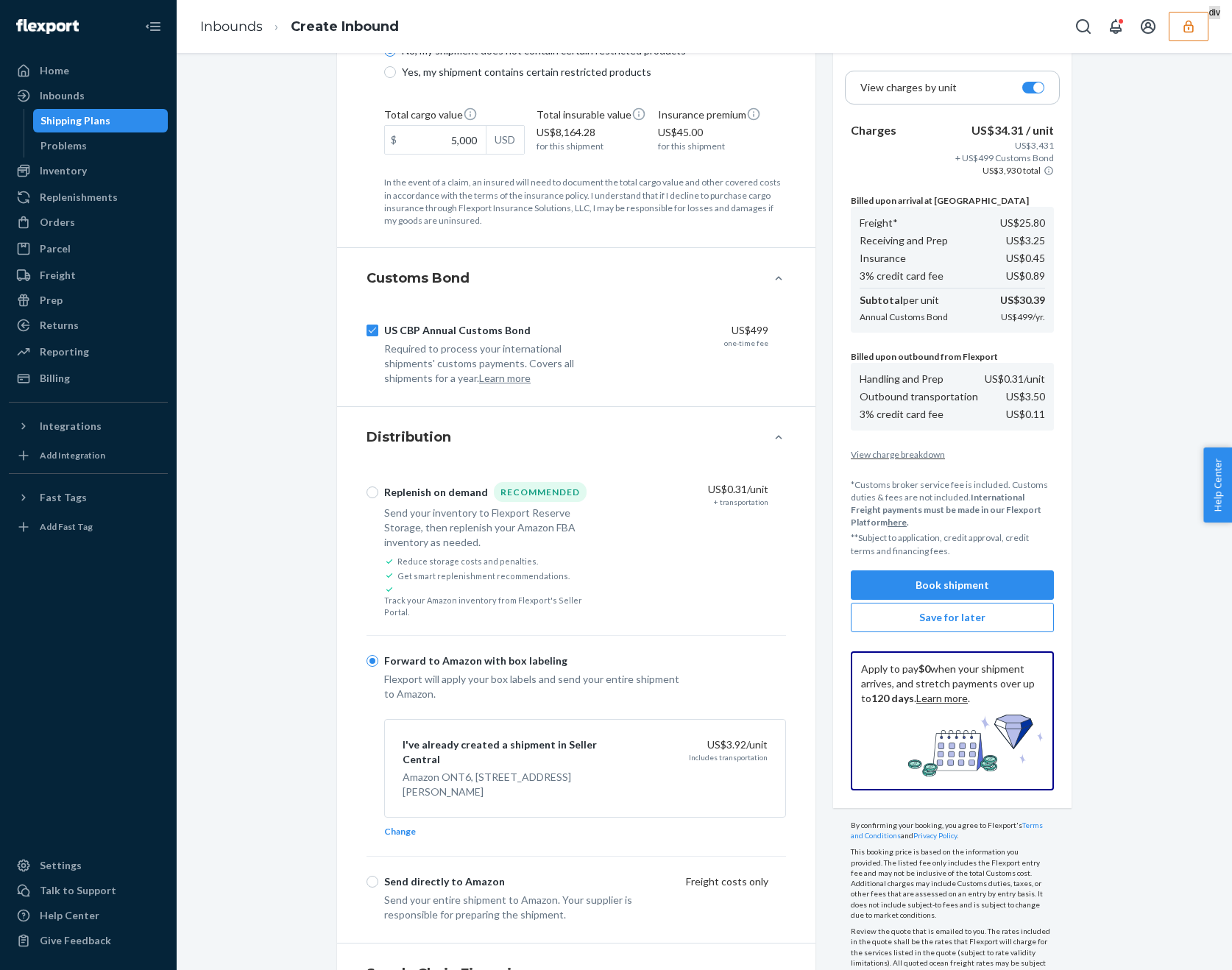
click at [1166, 146] on div "Summary Pick up Port CNSHG, [GEOGRAPHIC_DATA] [DATE] Flexport Facility [GEOGRAP…" at bounding box center [704, 511] width 1033 height 2157
